Goal: Transaction & Acquisition: Purchase product/service

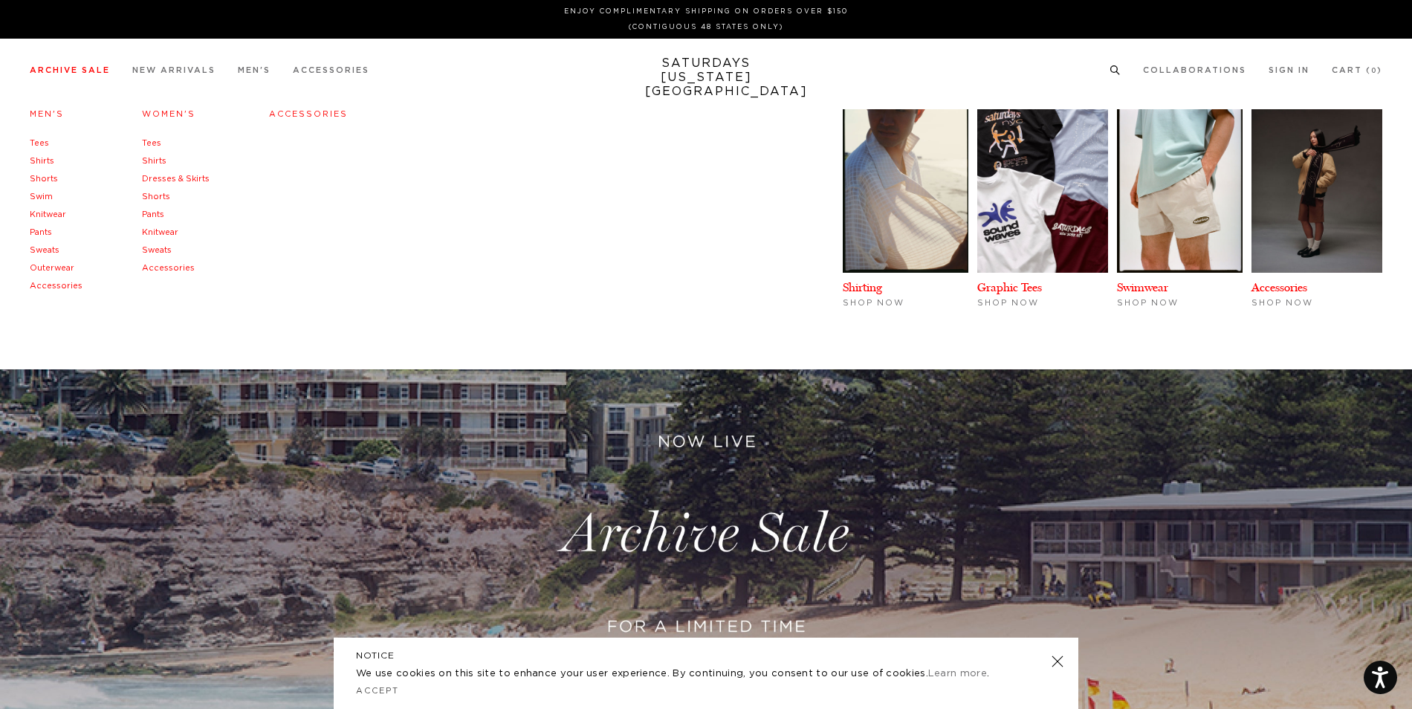
click at [51, 114] on link "Men's" at bounding box center [47, 114] width 34 height 8
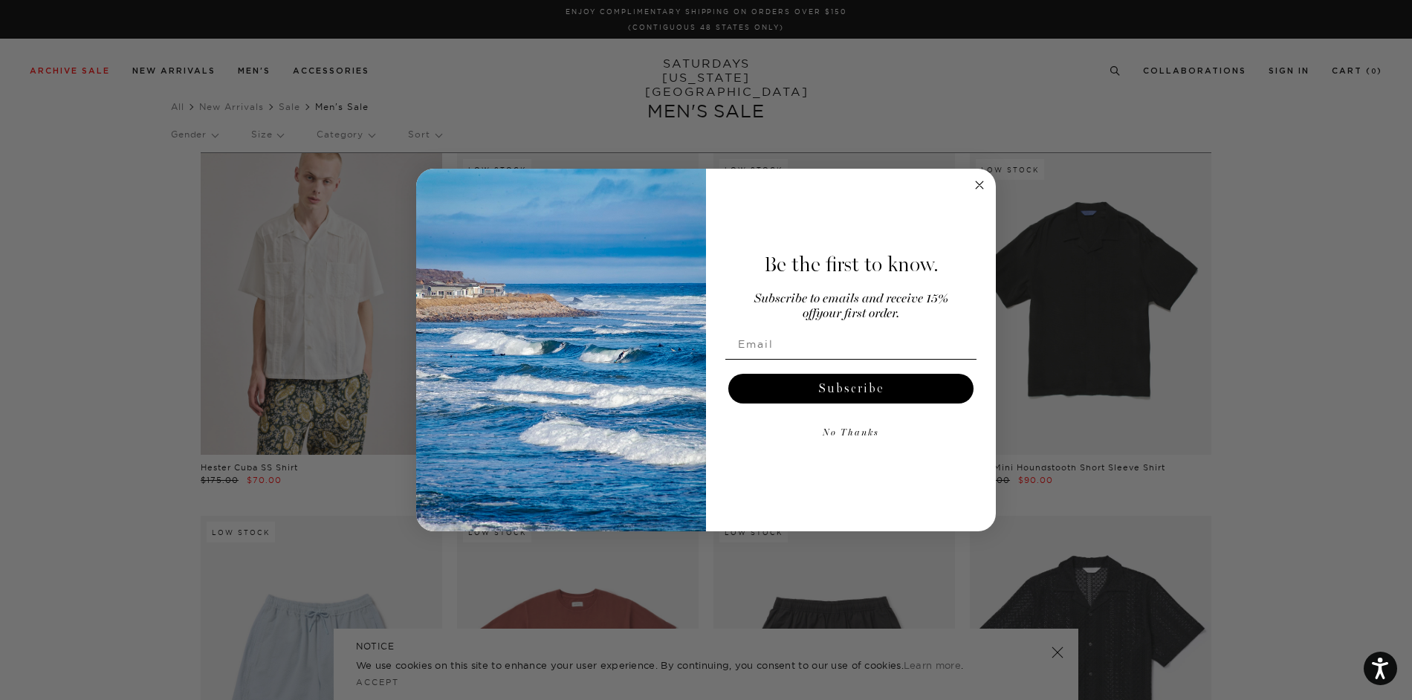
click at [983, 188] on circle "Close dialog" at bounding box center [979, 185] width 17 height 17
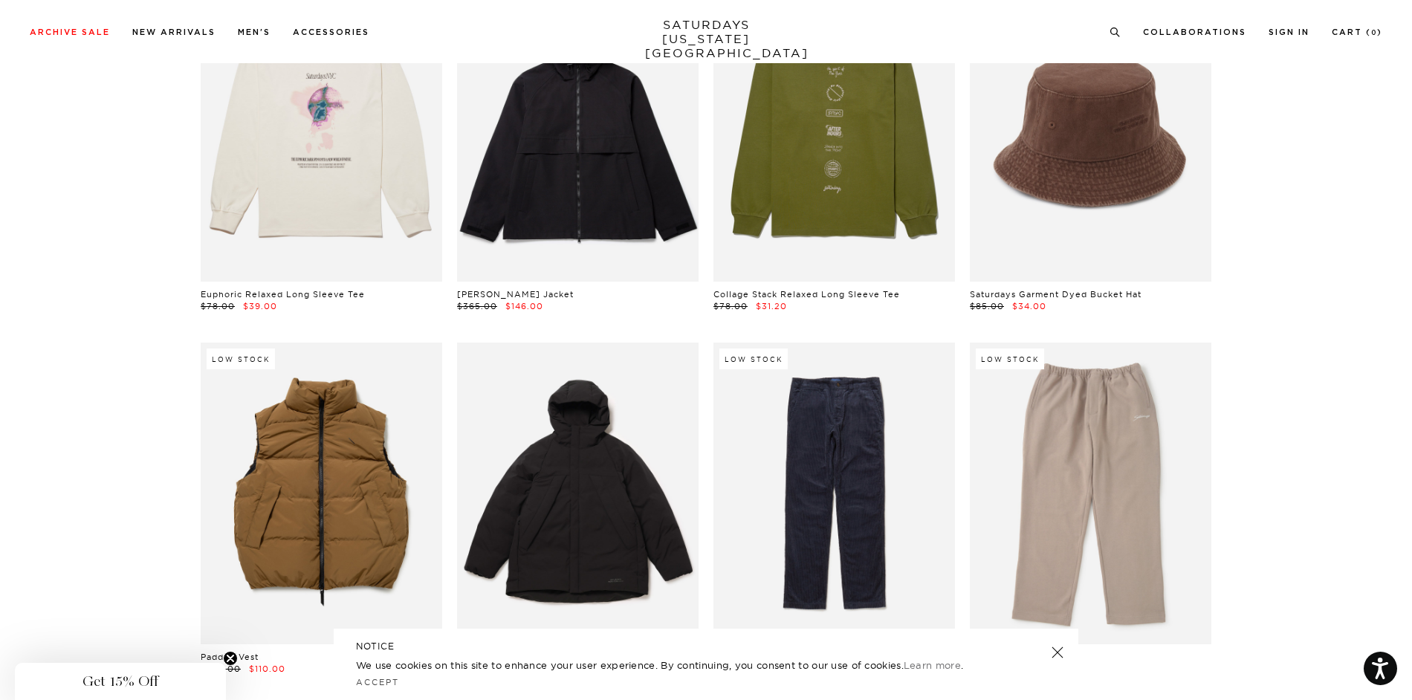
scroll to position [18058, 0]
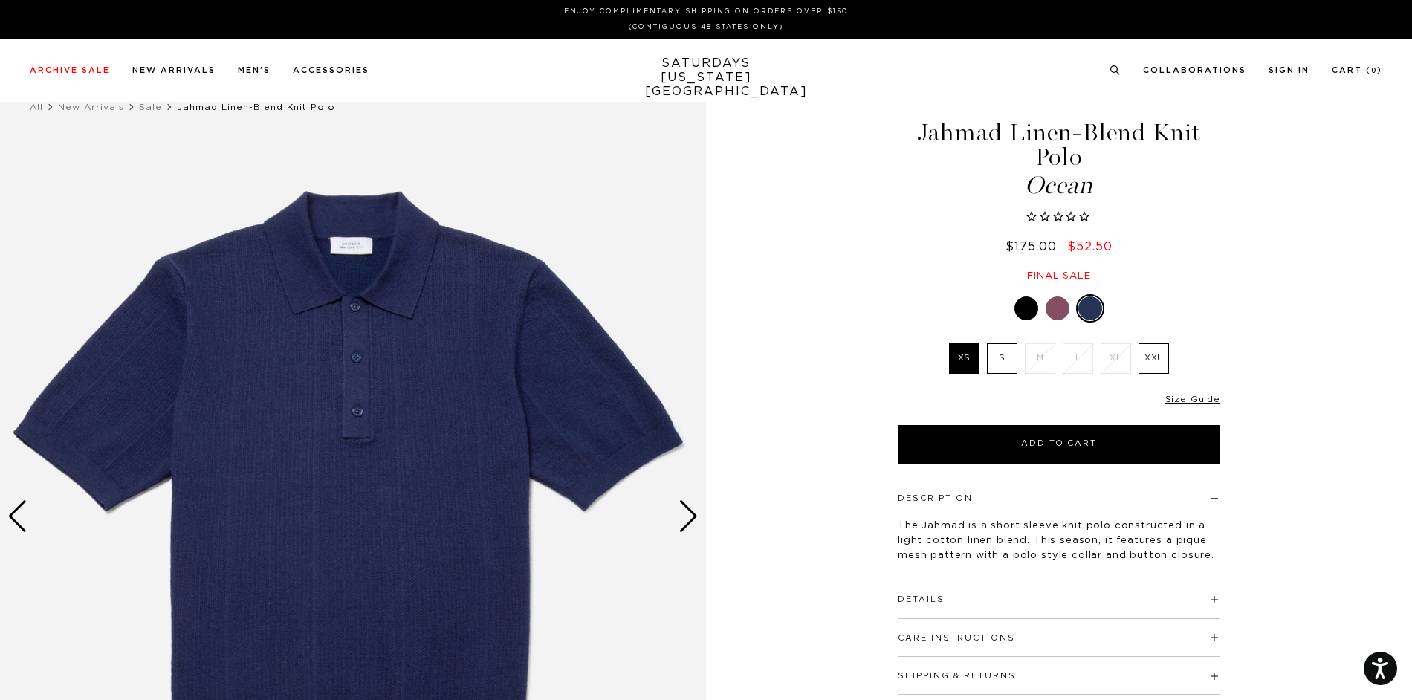
click at [1056, 300] on div at bounding box center [1058, 309] width 24 height 24
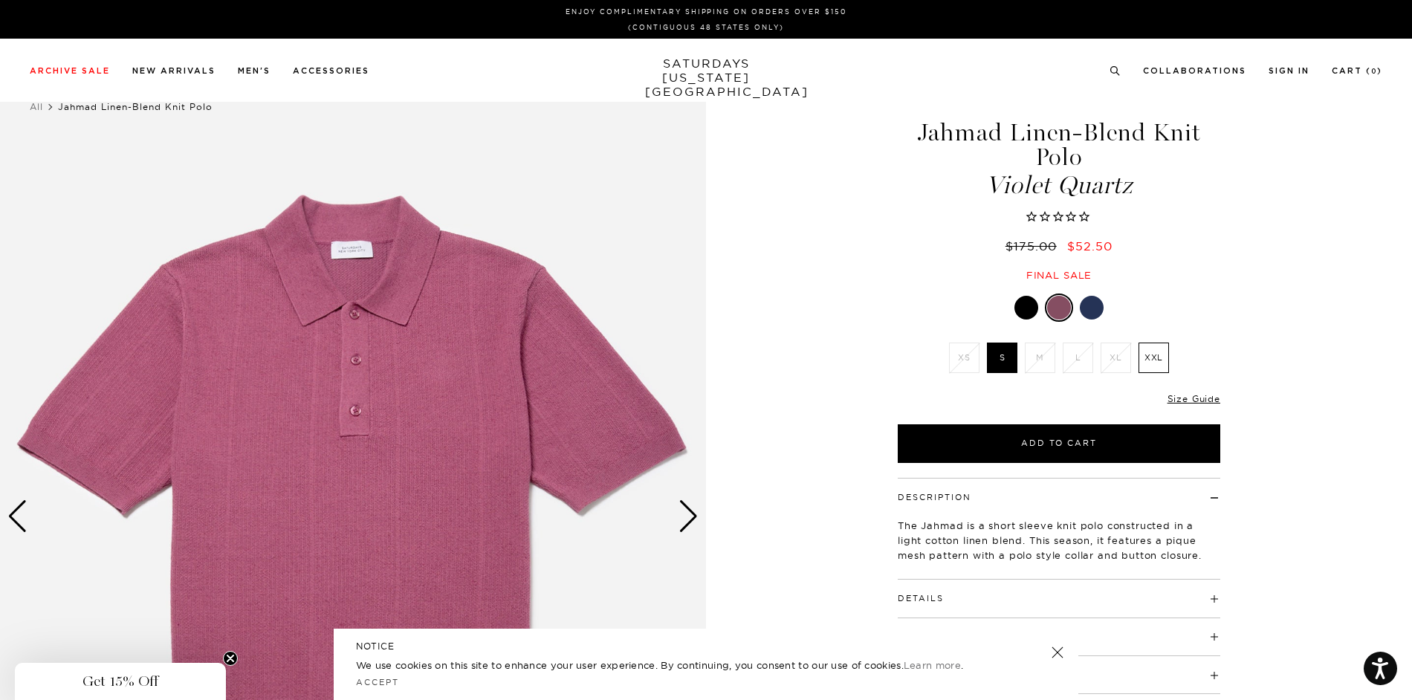
click at [1031, 312] on div at bounding box center [1026, 308] width 24 height 24
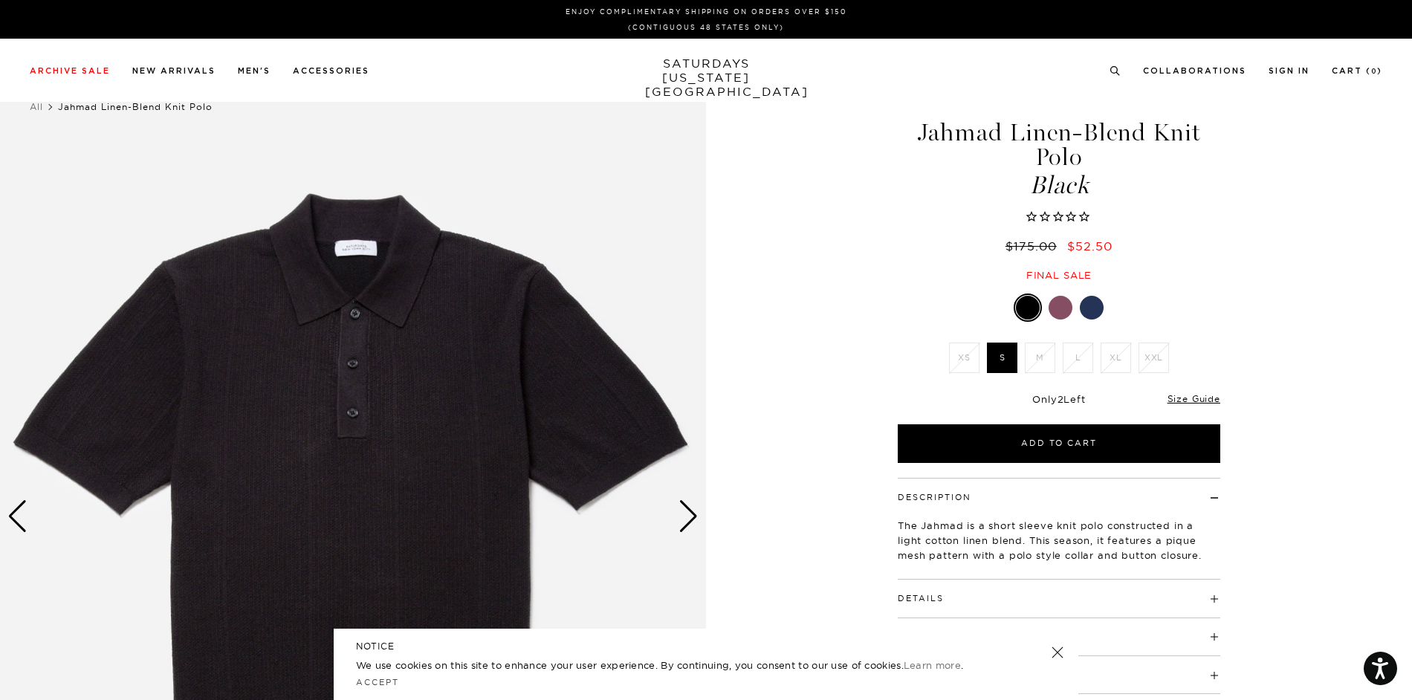
click at [1090, 306] on div at bounding box center [1092, 308] width 24 height 24
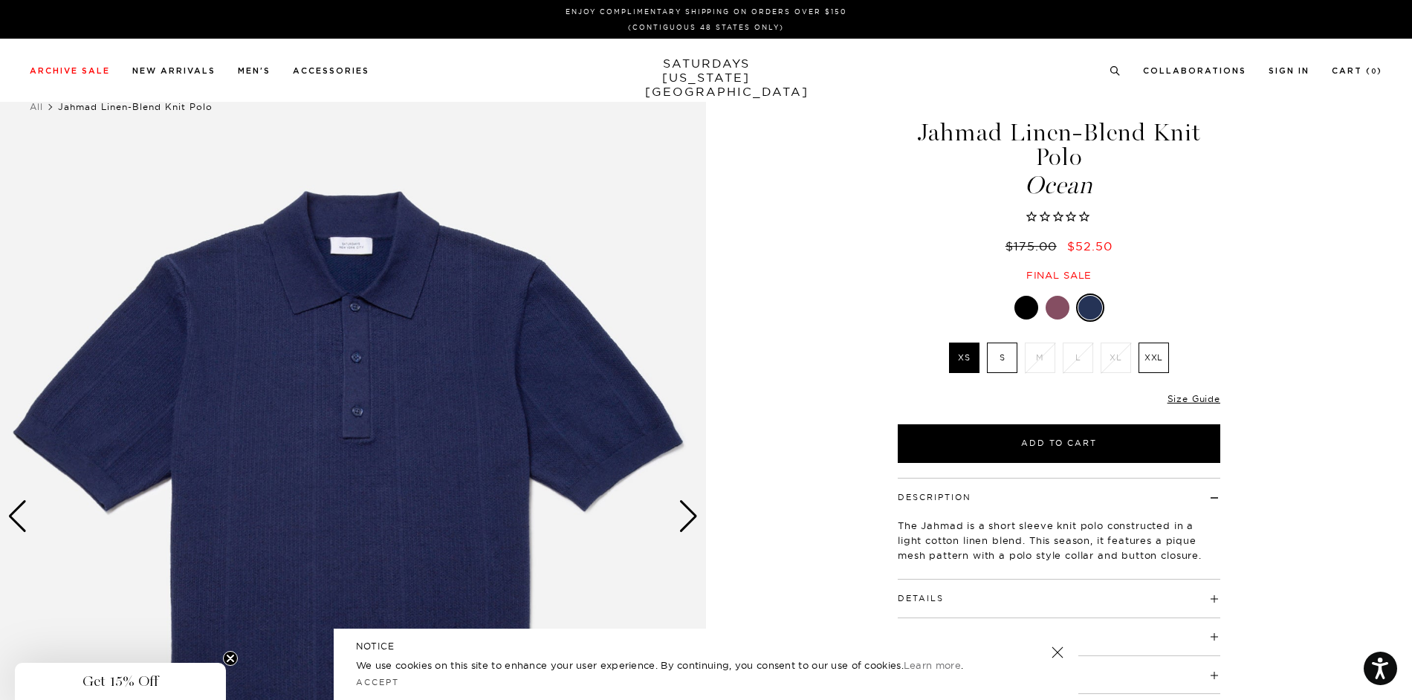
click at [1060, 311] on div at bounding box center [1058, 308] width 24 height 24
